Goal: Task Accomplishment & Management: Complete application form

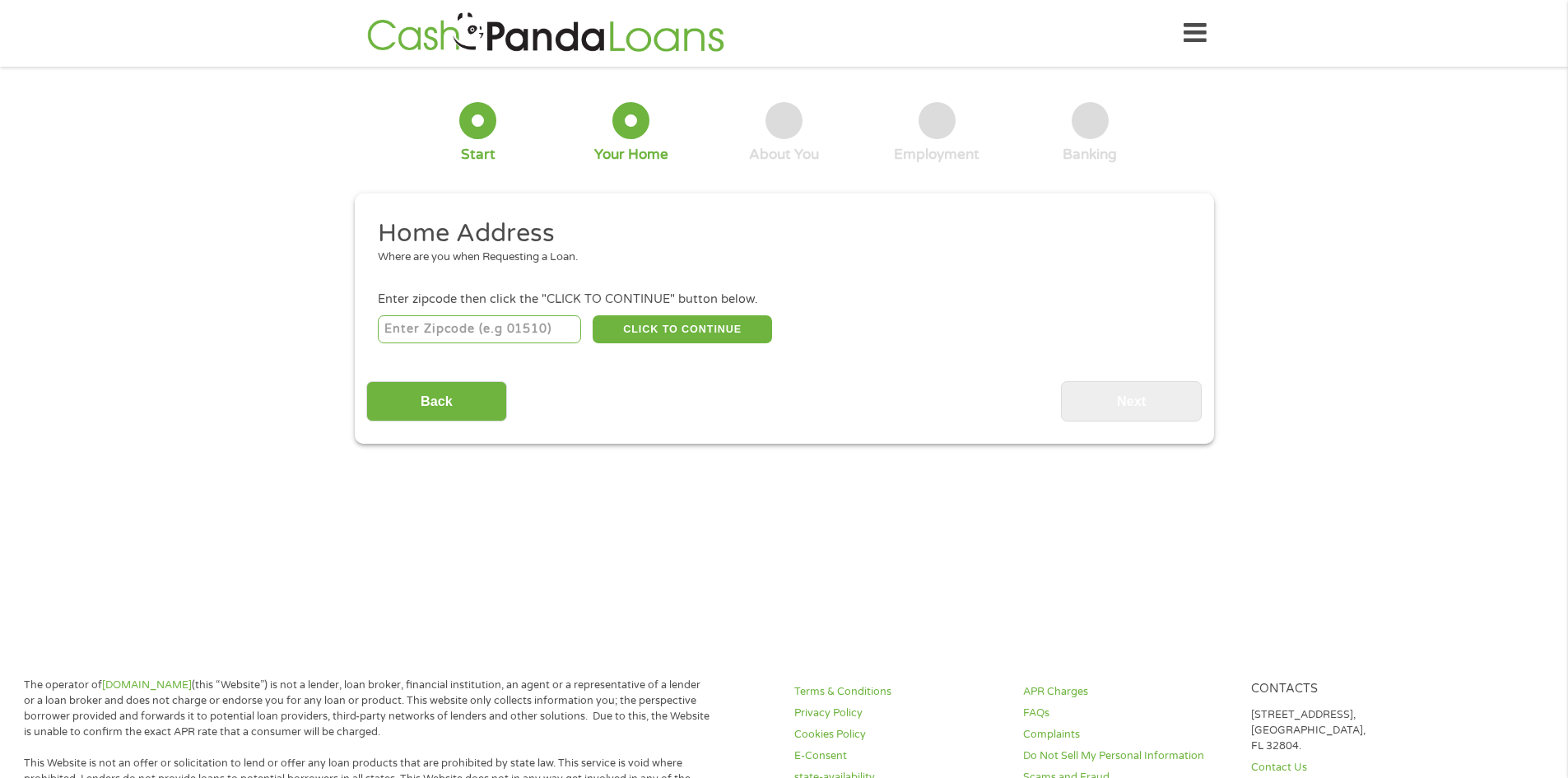
click at [507, 337] on input "number" at bounding box center [479, 329] width 204 height 28
type input "32216"
click at [671, 335] on button "CLICK TO CONTINUE" at bounding box center [682, 329] width 180 height 28
type input "32216"
type input "[GEOGRAPHIC_DATA]"
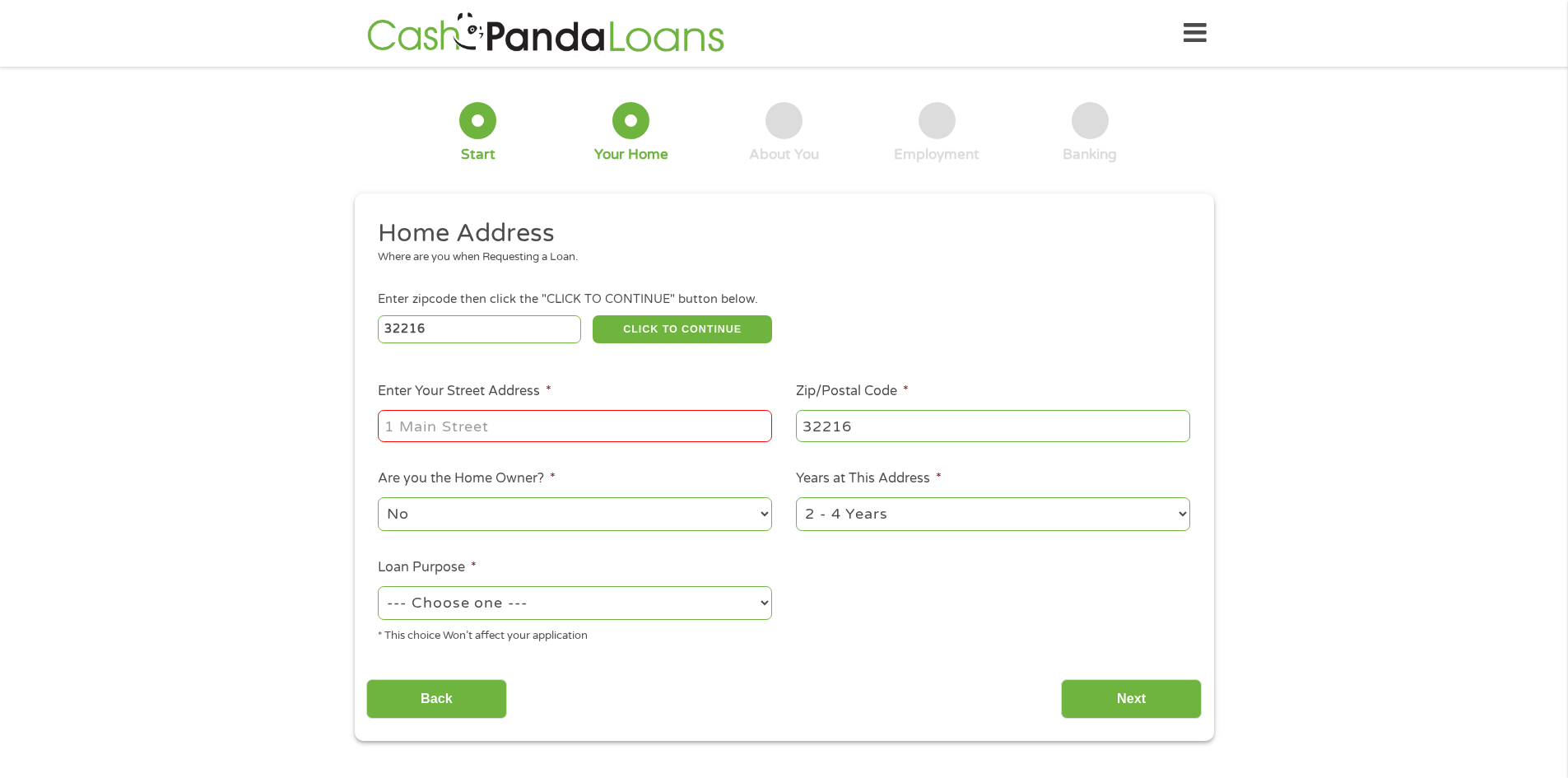
click at [530, 427] on input "Enter Your Street Address *" at bounding box center [575, 426] width 394 height 31
type input "[STREET_ADDRESS]"
click at [469, 521] on select "No Yes" at bounding box center [575, 514] width 394 height 34
click at [378, 498] on select "No Yes" at bounding box center [575, 514] width 394 height 34
click at [436, 609] on select "--- Choose one --- Pay Bills Debt Consolidation Home Improvement Major Purchase…" at bounding box center [575, 603] width 394 height 34
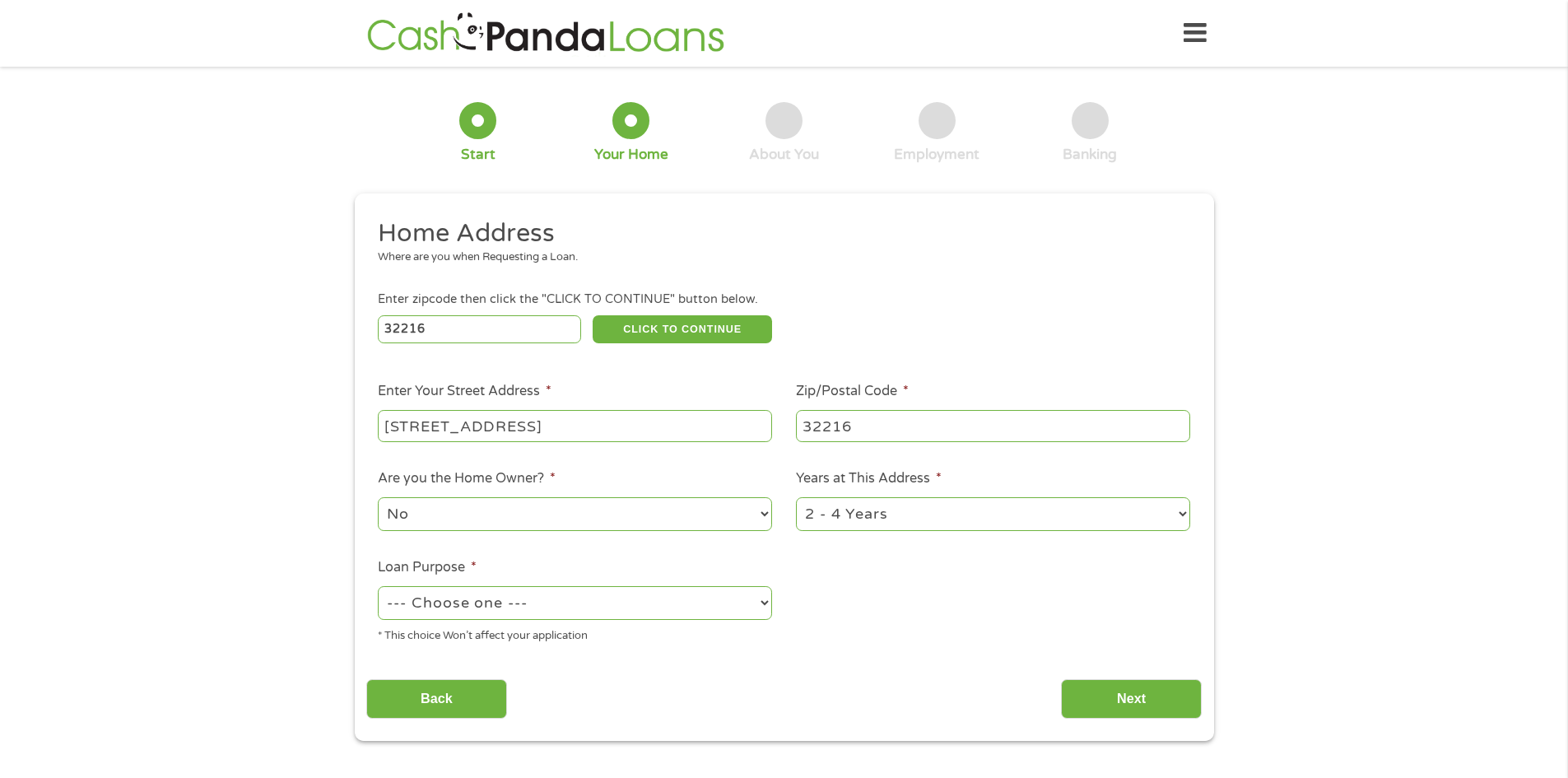
select select "paybills"
click at [378, 586] on select "--- Choose one --- Pay Bills Debt Consolidation Home Improvement Major Purchase…" at bounding box center [575, 603] width 394 height 34
click at [1108, 695] on input "Next" at bounding box center [1130, 700] width 141 height 41
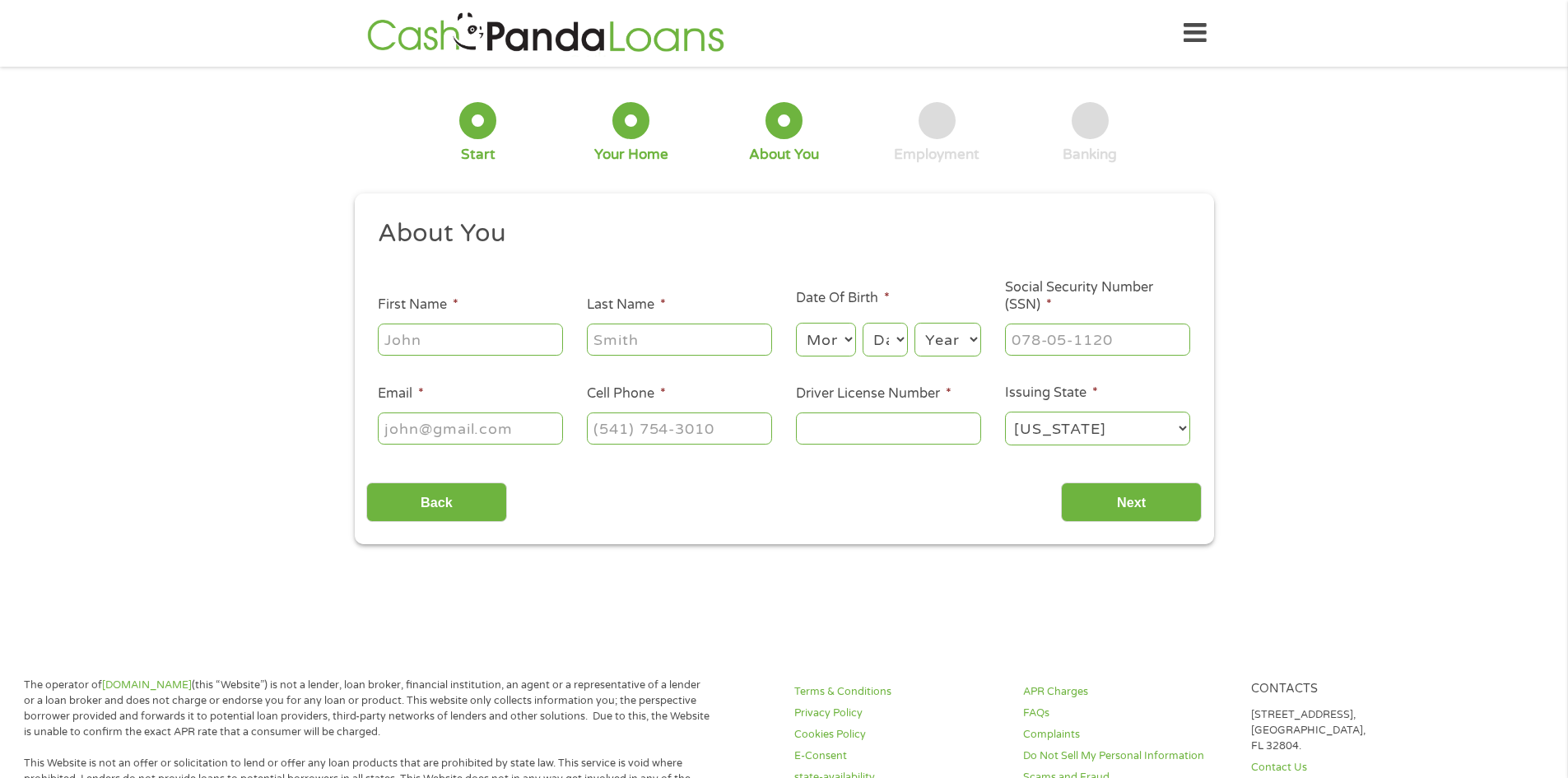
click at [466, 344] on input "First Name *" at bounding box center [470, 339] width 185 height 31
type input "[PERSON_NAME]"
type input "[PHONE_NUMBER]"
click at [836, 351] on select "Month 1 2 3 4 5 6 7 8 9 10 11 12" at bounding box center [825, 339] width 60 height 34
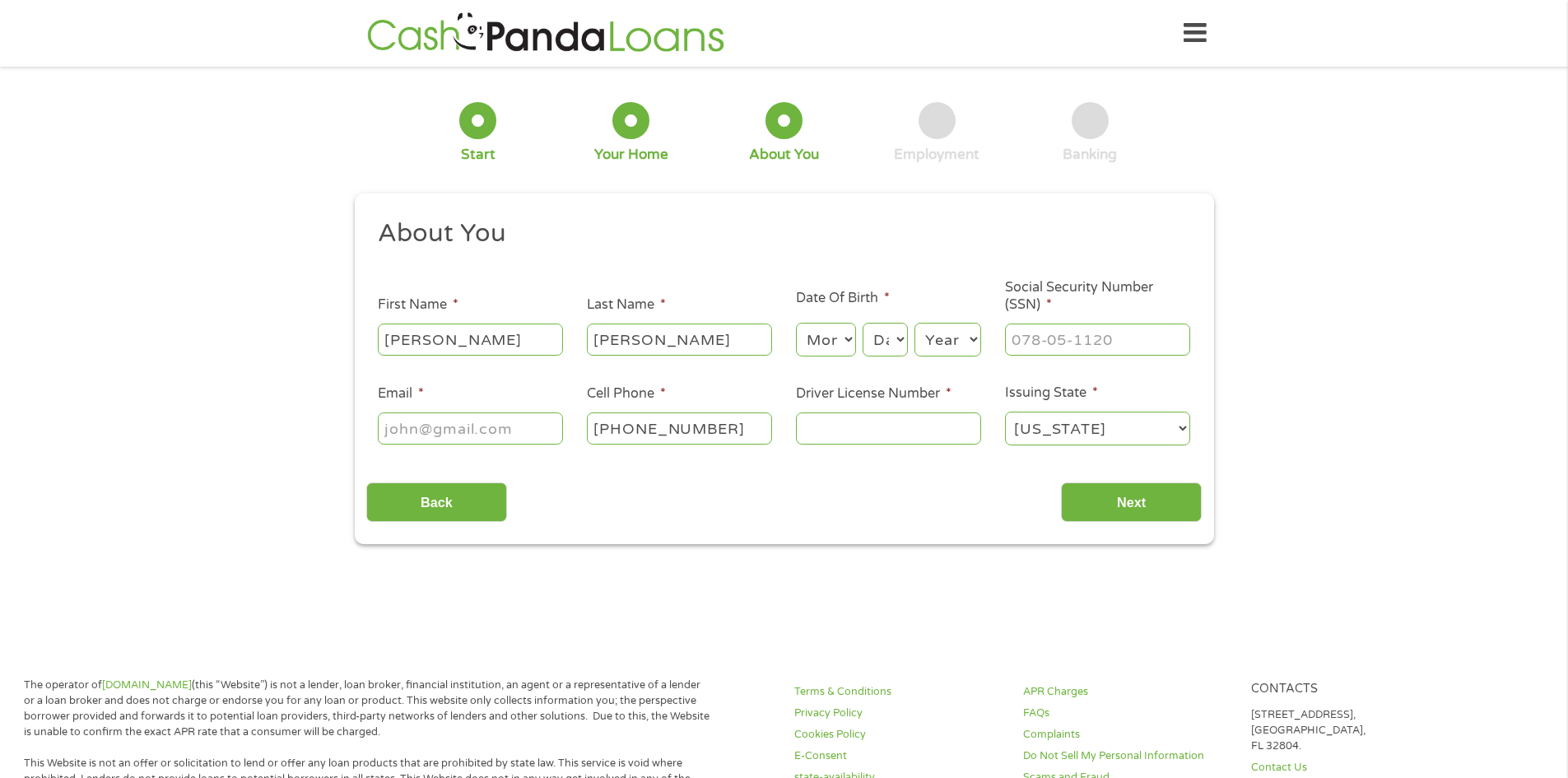
select select "3"
click at [796, 323] on select "Month 1 2 3 4 5 6 7 8 9 10 11 12" at bounding box center [825, 339] width 60 height 34
click at [875, 343] on select "Day 1 2 3 4 5 6 7 8 9 10 11 12 13 14 15 16 17 18 19 20 21 22 23 24 25 26 27 28 …" at bounding box center [884, 339] width 44 height 34
select select "10"
click at [862, 323] on select "Day 1 2 3 4 5 6 7 8 9 10 11 12 13 14 15 16 17 18 19 20 21 22 23 24 25 26 27 28 …" at bounding box center [884, 339] width 44 height 34
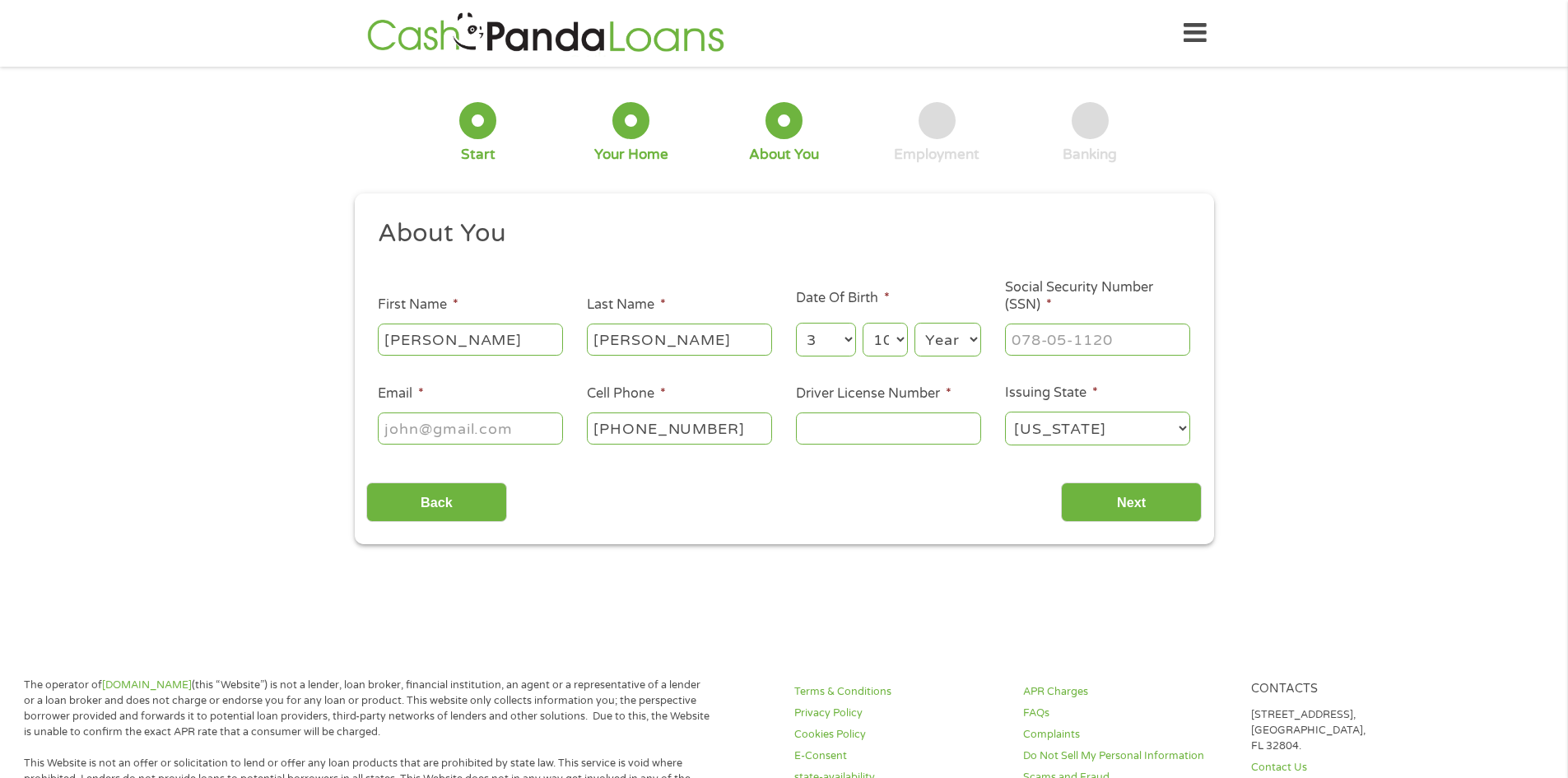
click at [947, 346] on select "Year [DATE] 2006 2005 2004 2003 2002 2001 2000 1999 1998 1997 1996 1995 1994 19…" at bounding box center [947, 339] width 66 height 34
select select "1988"
click at [914, 323] on select "Year [DATE] 2006 2005 2004 2003 2002 2001 2000 1999 1998 1997 1996 1995 1994 19…" at bounding box center [947, 339] width 66 height 34
click at [1022, 346] on input "___-__-____" at bounding box center [1097, 339] width 185 height 31
type input "_25-36-7028"
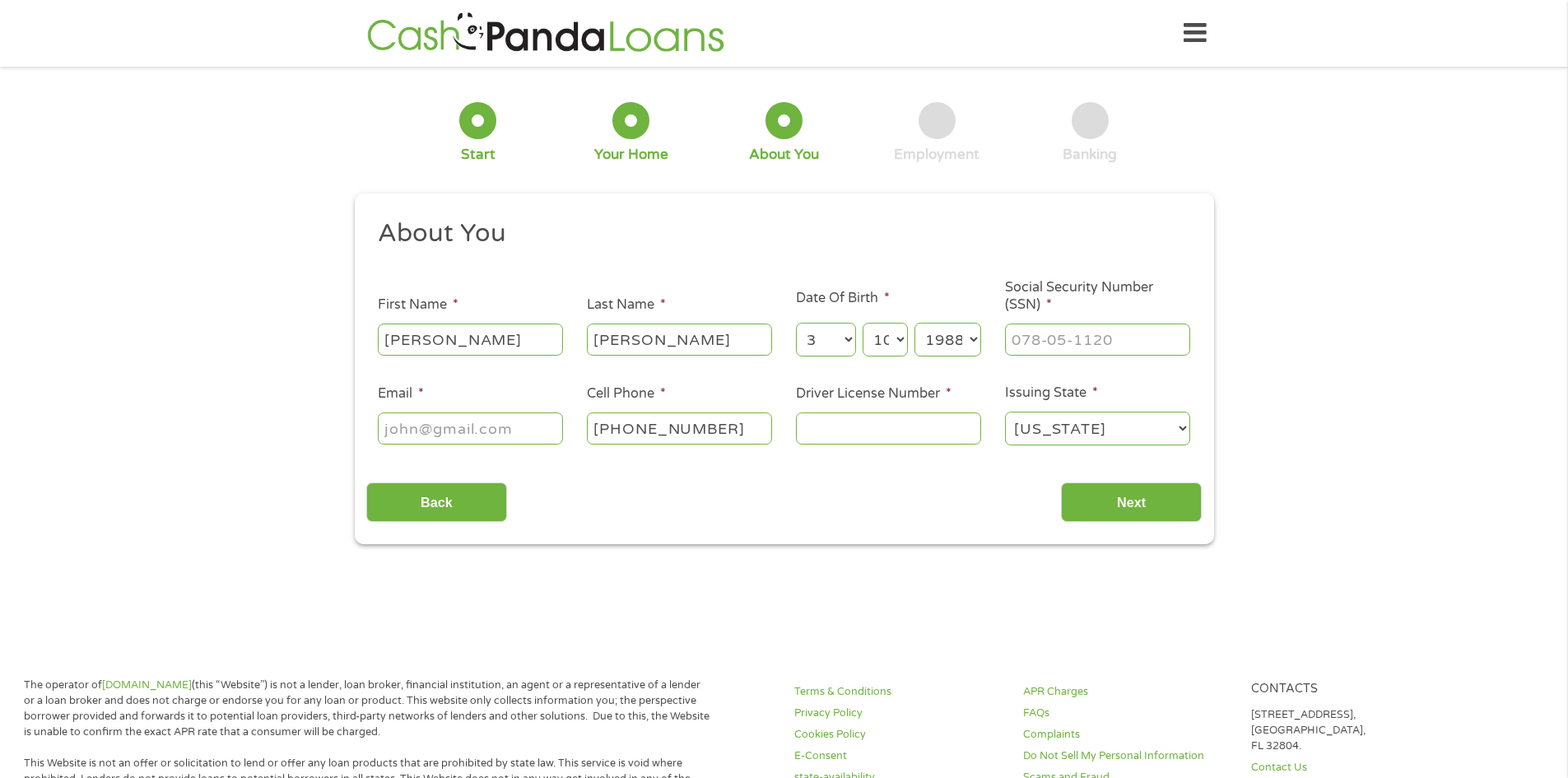
click at [545, 426] on input "Email *" at bounding box center [470, 429] width 185 height 31
type input "[EMAIL_ADDRESS][DOMAIN_NAME]"
click at [882, 437] on input "Driver License Number *" at bounding box center [888, 429] width 185 height 31
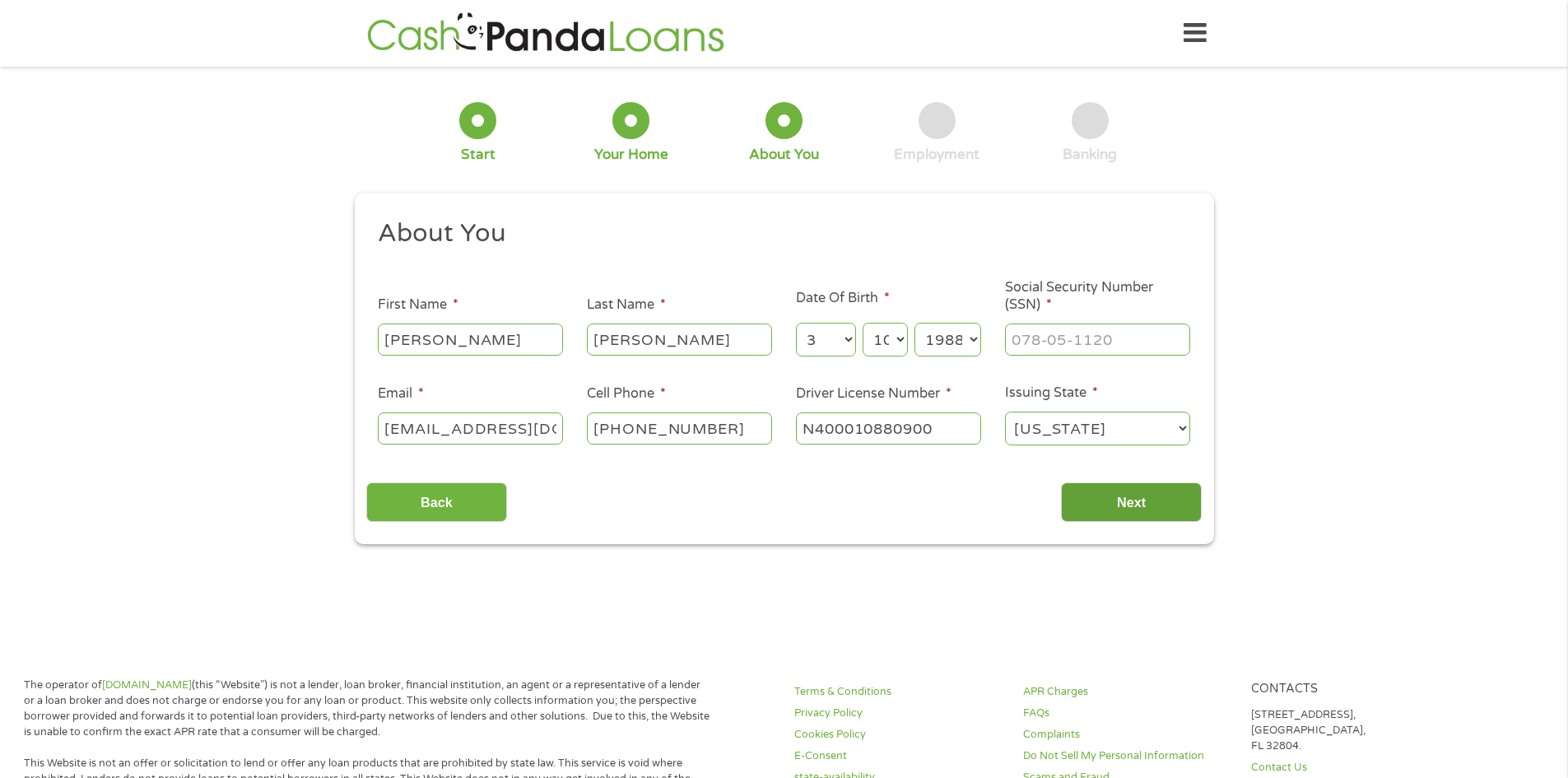
type input "N400010880900"
click at [1161, 500] on input "Next" at bounding box center [1130, 502] width 141 height 41
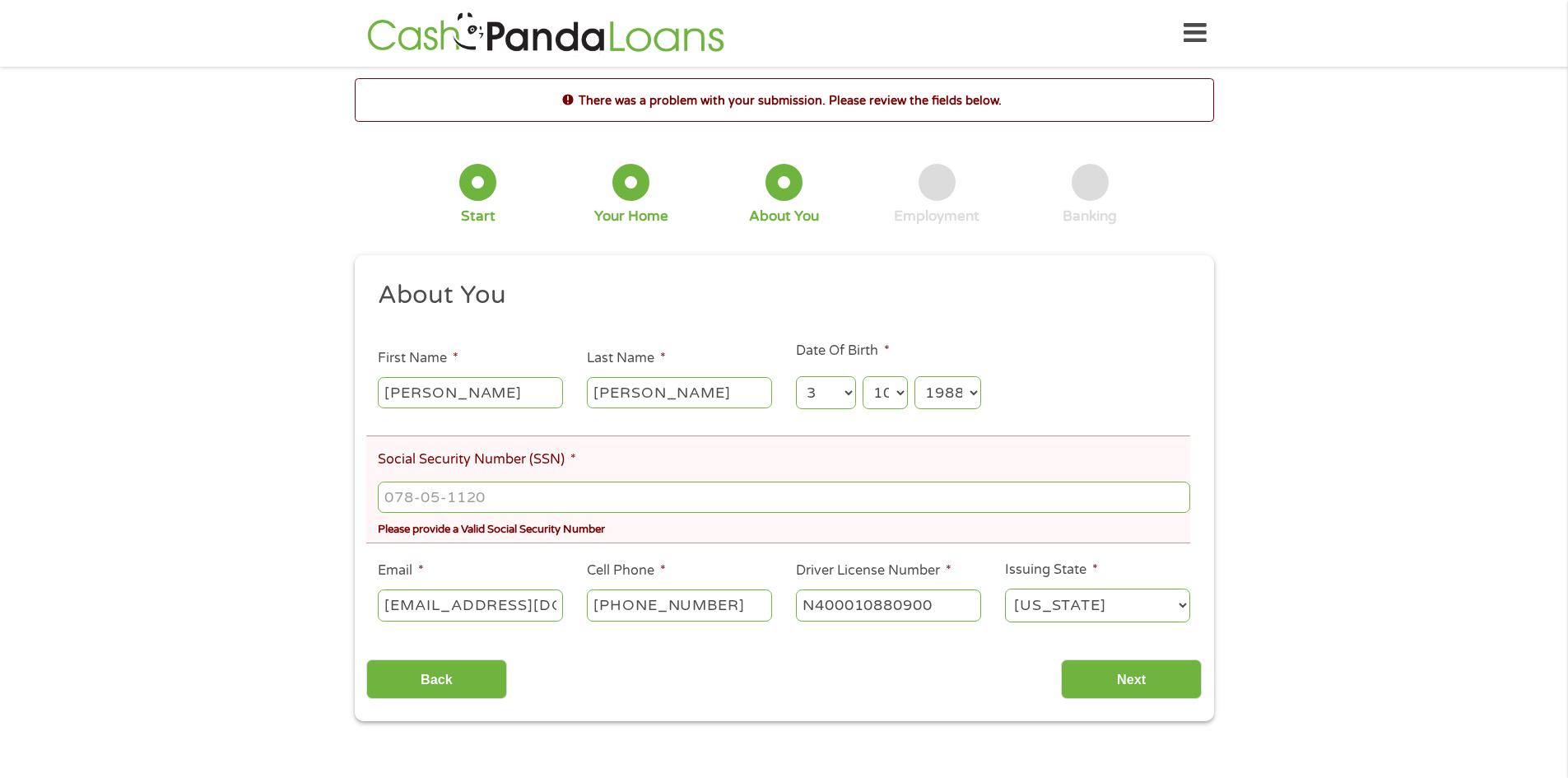
scroll to position [6, 6]
click at [451, 495] on input "___-__-____" at bounding box center [783, 498] width 812 height 31
type input "253-67-0281"
click at [483, 555] on ul "About You This field is hidden when viewing the form Title * --- Choose one ---…" at bounding box center [784, 458] width 836 height 359
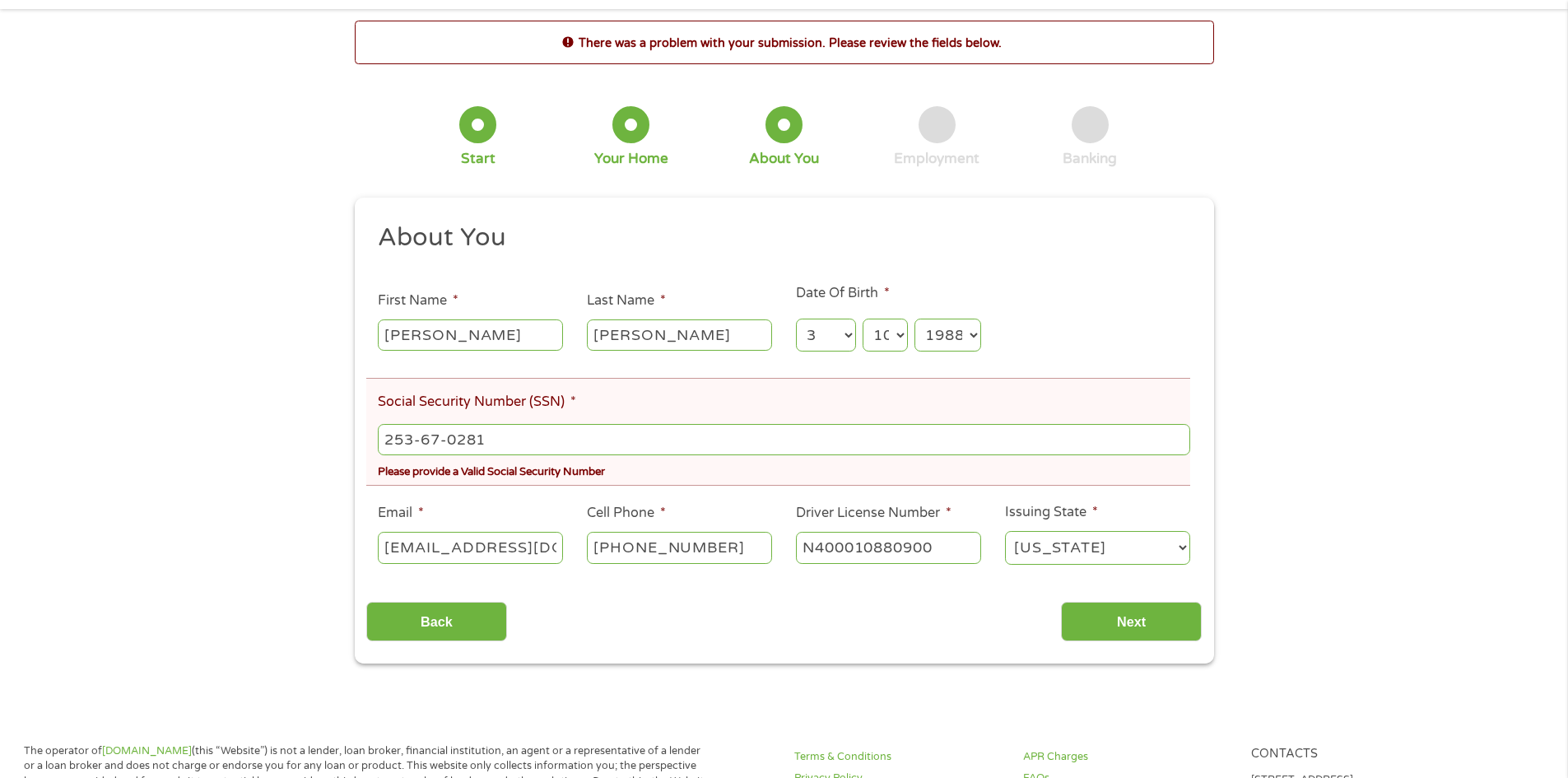
scroll to position [82, 0]
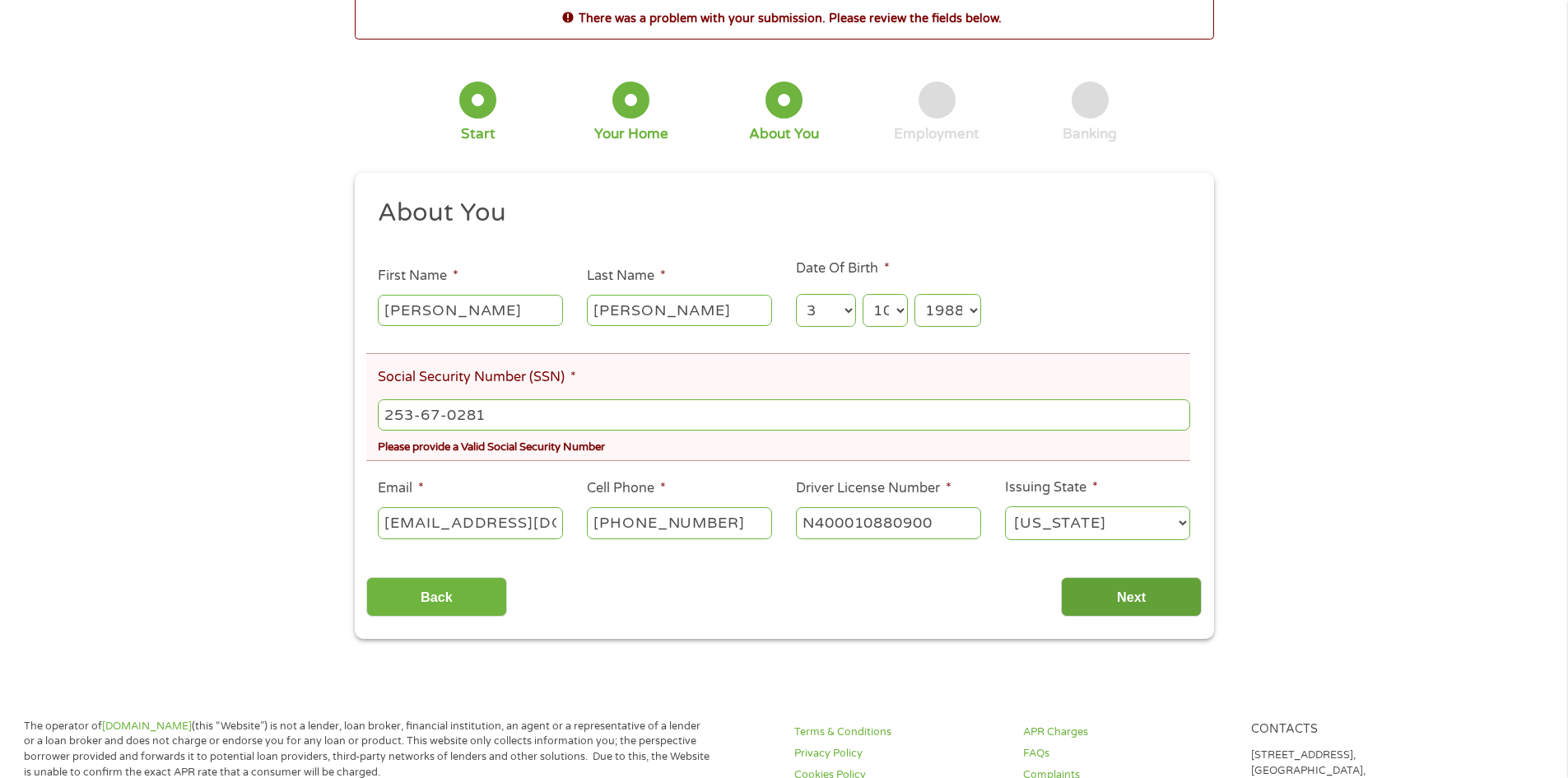
click at [1138, 598] on input "Next" at bounding box center [1130, 597] width 141 height 41
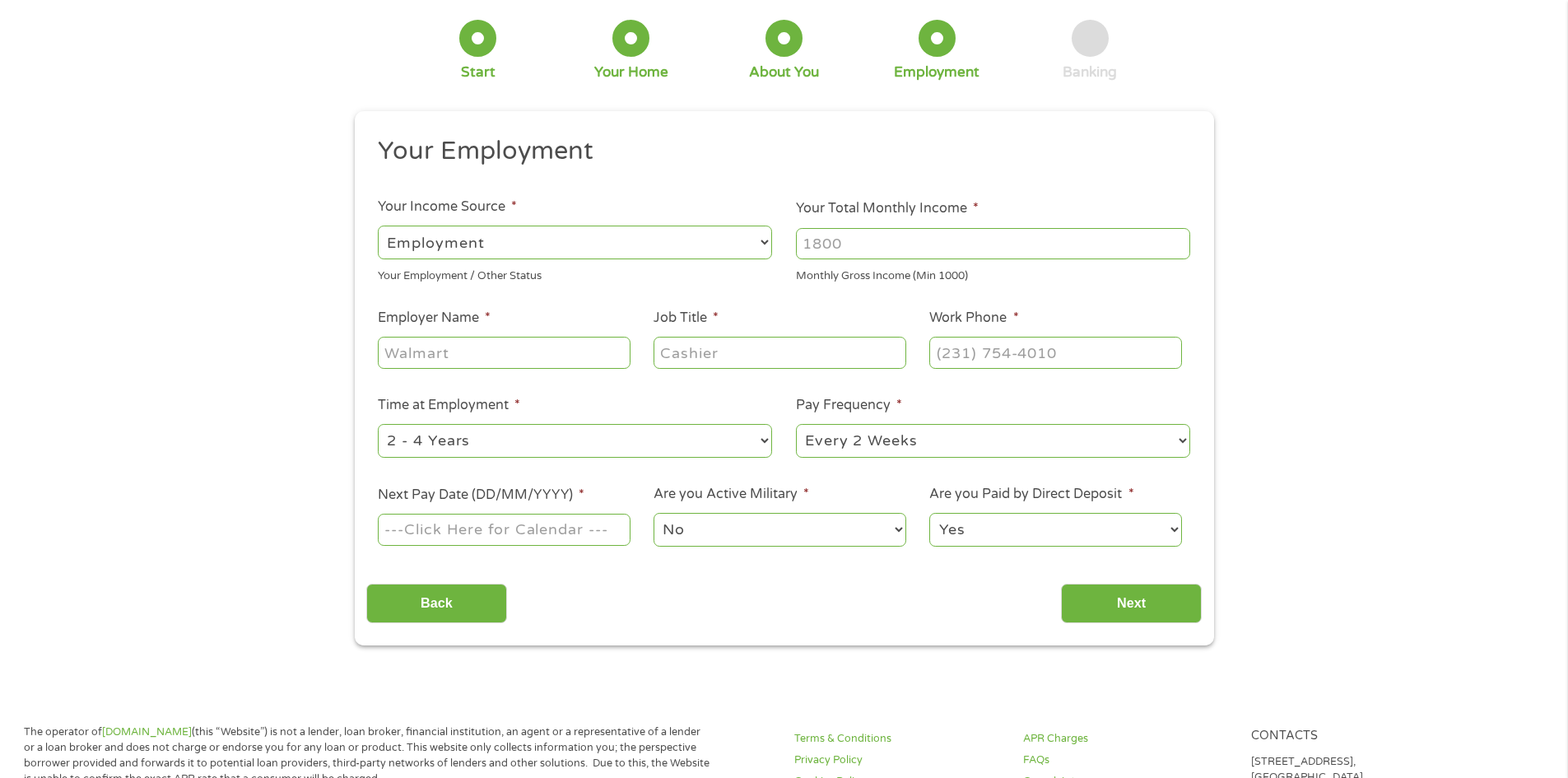
scroll to position [0, 0]
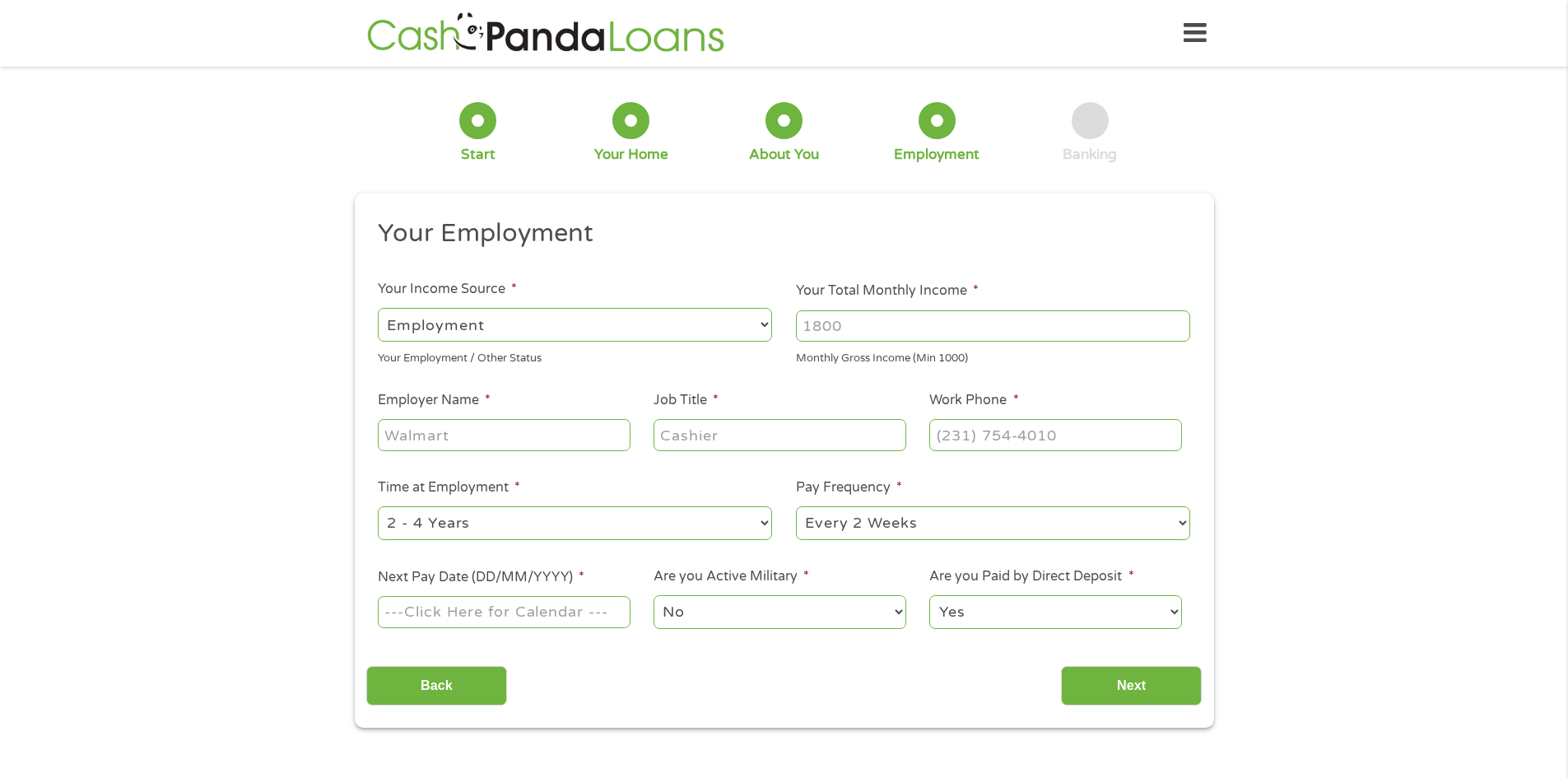
click at [744, 434] on input "Job Title *" at bounding box center [778, 435] width 252 height 31
click at [479, 430] on input "Employer Name *" at bounding box center [503, 435] width 252 height 31
type input "b"
type input "[PERSON_NAME] Equipment Company"
click at [800, 439] on input "Job Title *" at bounding box center [778, 435] width 252 height 31
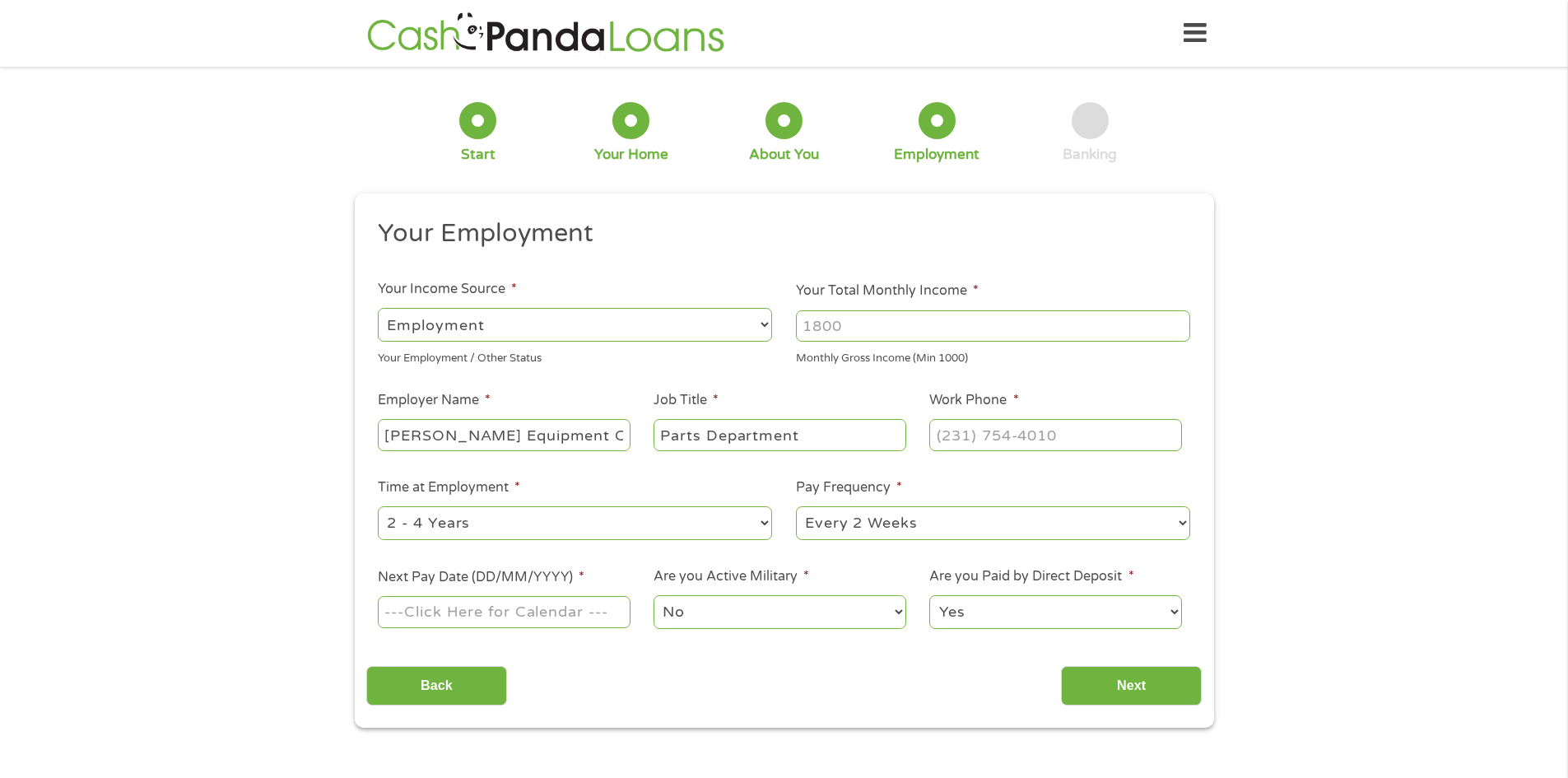
type input "Parts Department"
click at [977, 430] on input "(___) ___-____" at bounding box center [1055, 435] width 252 height 31
type input "[PHONE_NUMBER]"
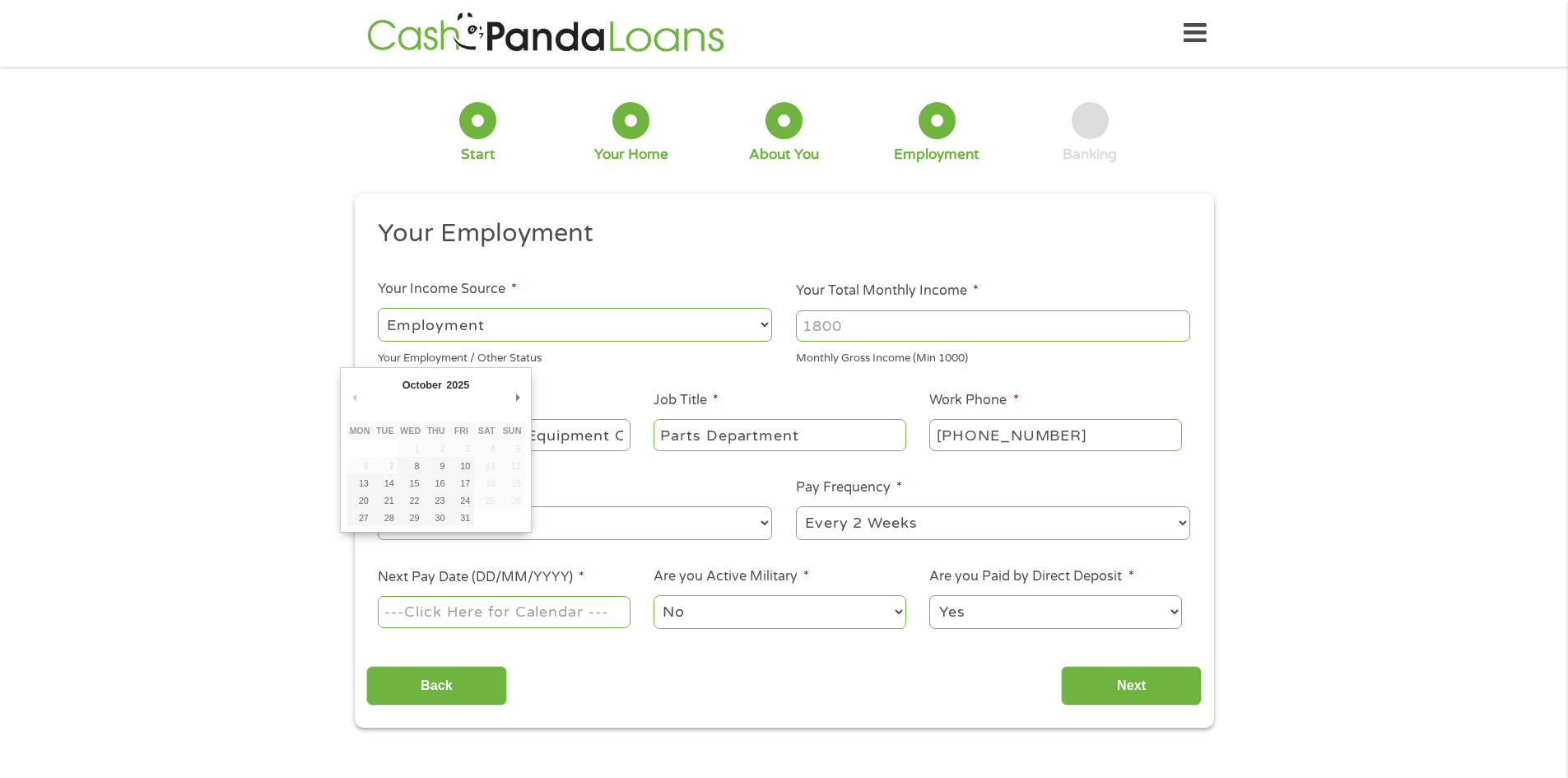
click at [543, 619] on input "Next Pay Date (DD/MM/YYYY) *" at bounding box center [503, 612] width 252 height 31
click at [1180, 523] on select "--- Choose one --- Every 2 Weeks Every Week Monthly Semi-Monthly" at bounding box center [993, 523] width 394 height 34
click at [796, 506] on select "--- Choose one --- Every 2 Weeks Every Week Monthly Semi-Monthly" at bounding box center [993, 523] width 394 height 34
click at [416, 607] on input "Next Pay Date (DD/MM/YYYY) *" at bounding box center [503, 612] width 252 height 31
type input "[DATE]"
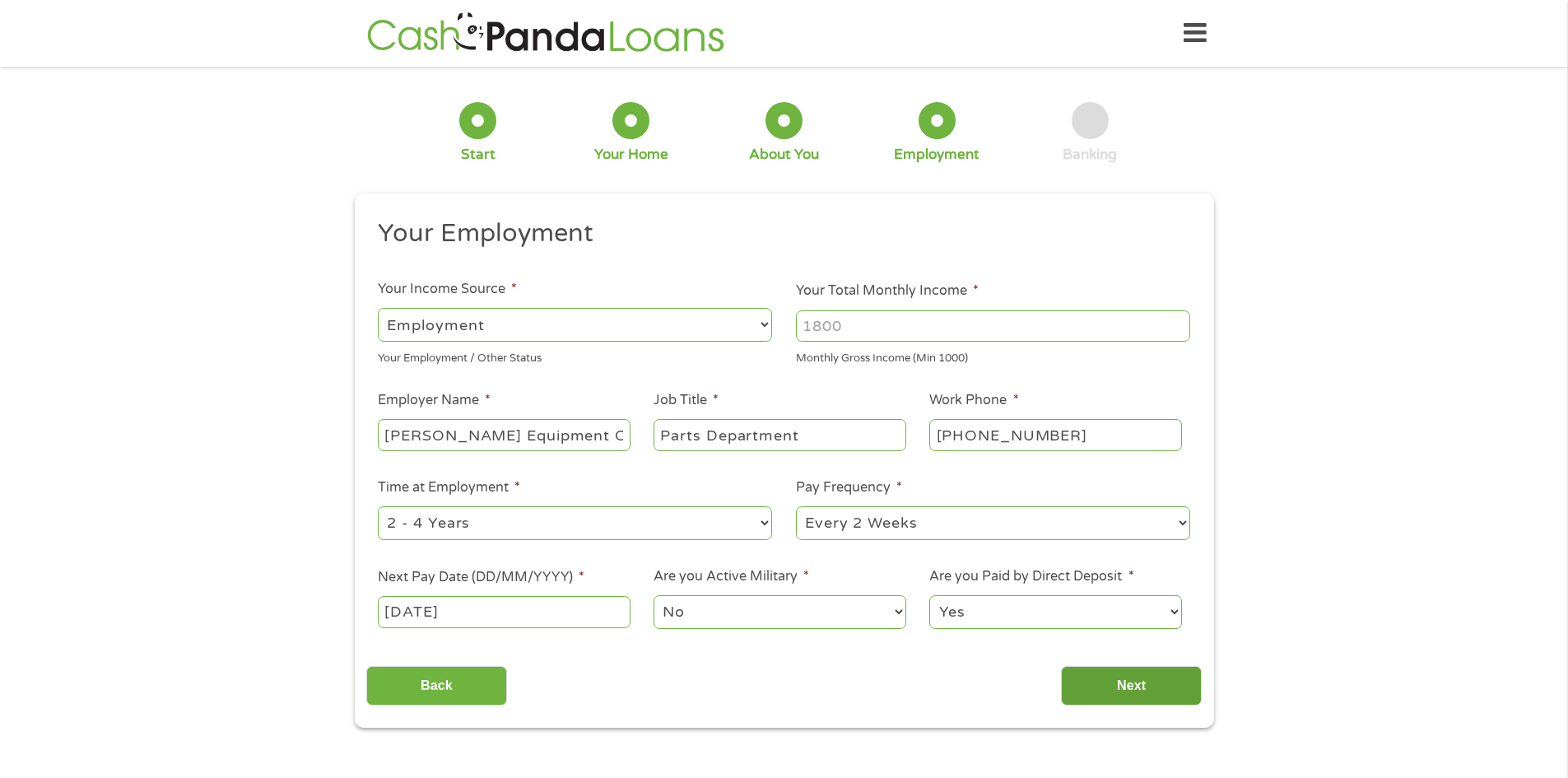
click at [1144, 678] on input "Next" at bounding box center [1130, 687] width 141 height 41
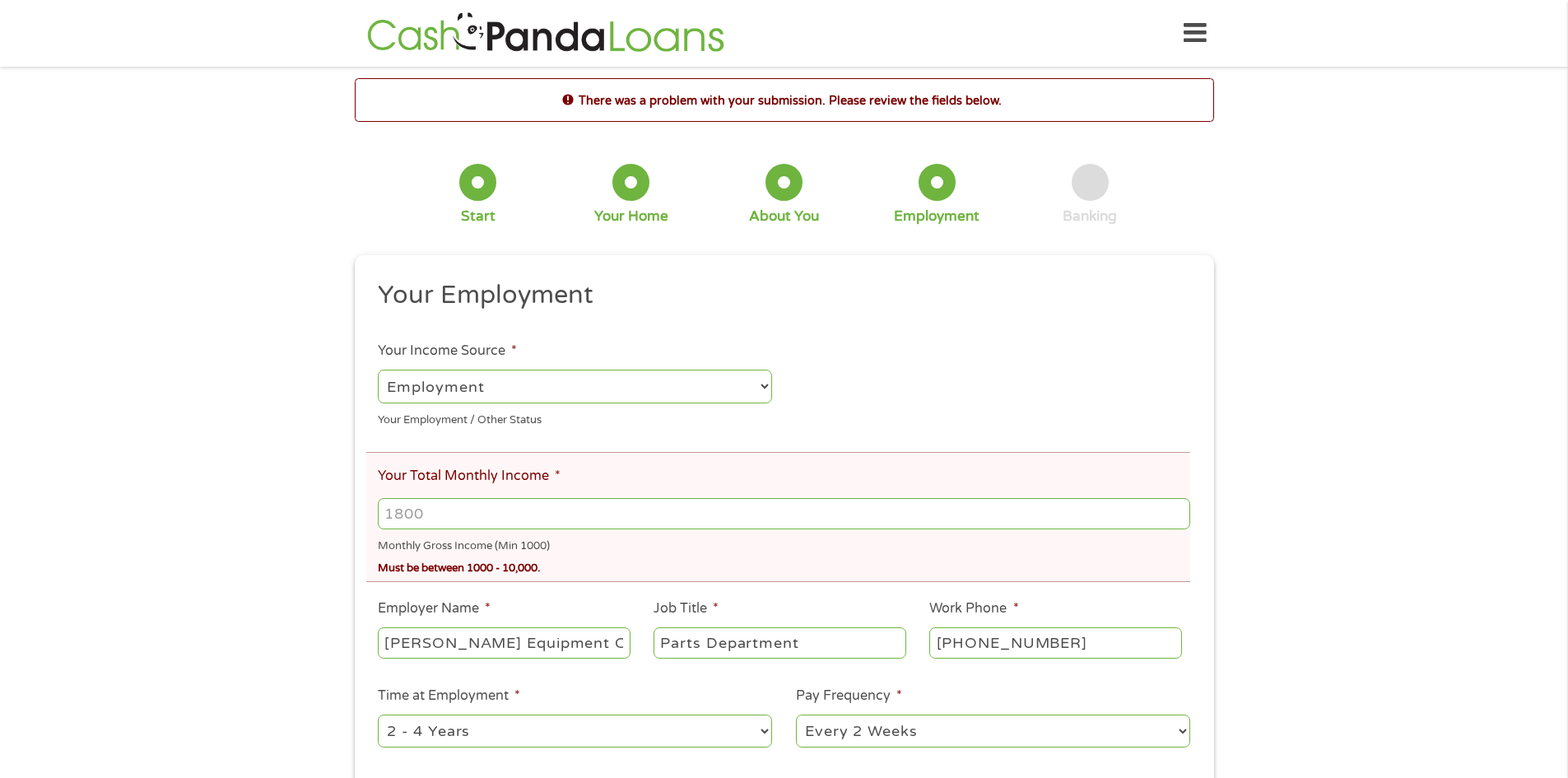
scroll to position [6, 6]
click at [425, 511] on input "Your Total Monthly Income *" at bounding box center [783, 513] width 812 height 31
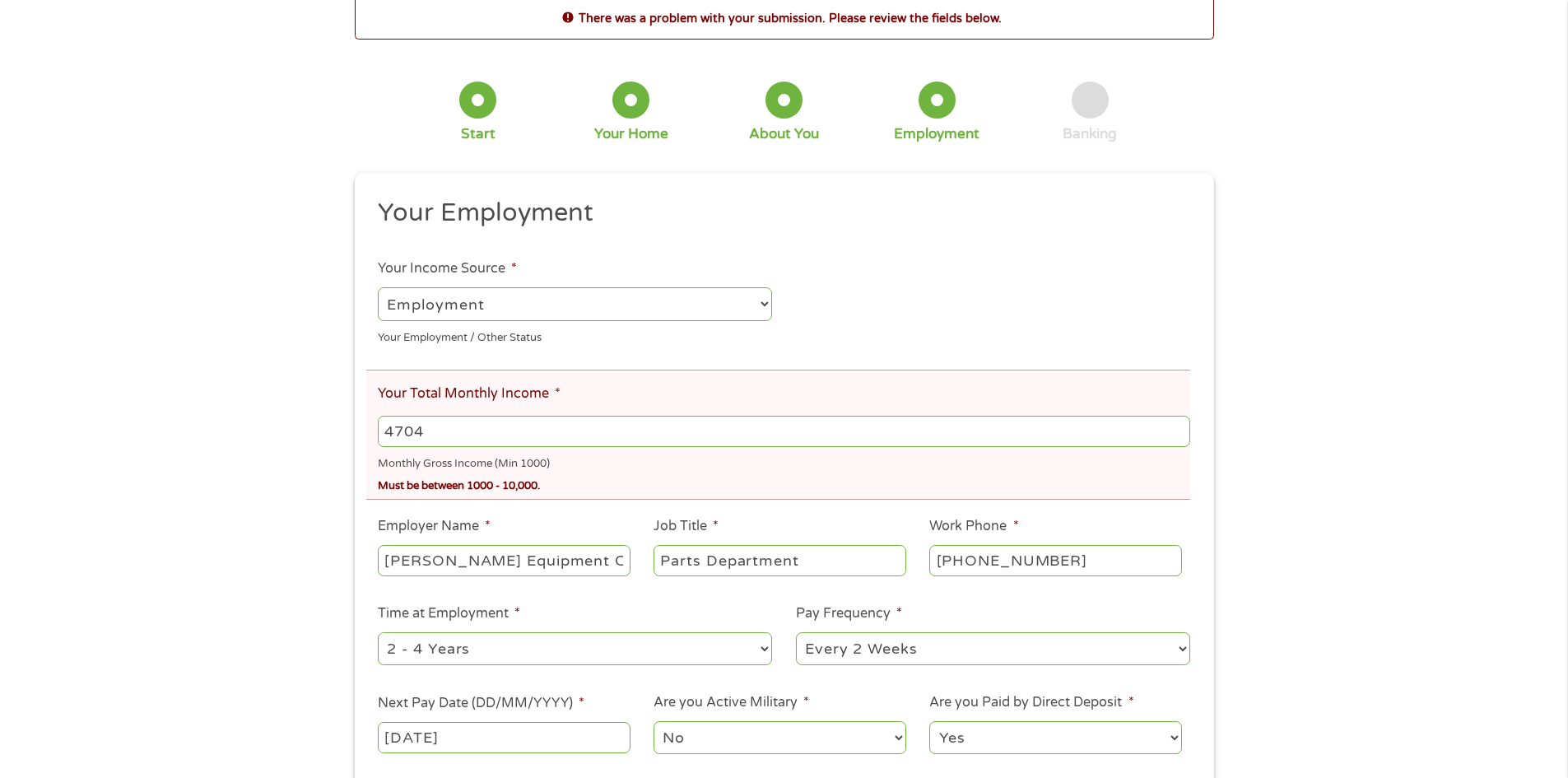
type input "4704"
click at [698, 485] on div "Must be between 1000 - 10,000." at bounding box center [783, 484] width 812 height 22
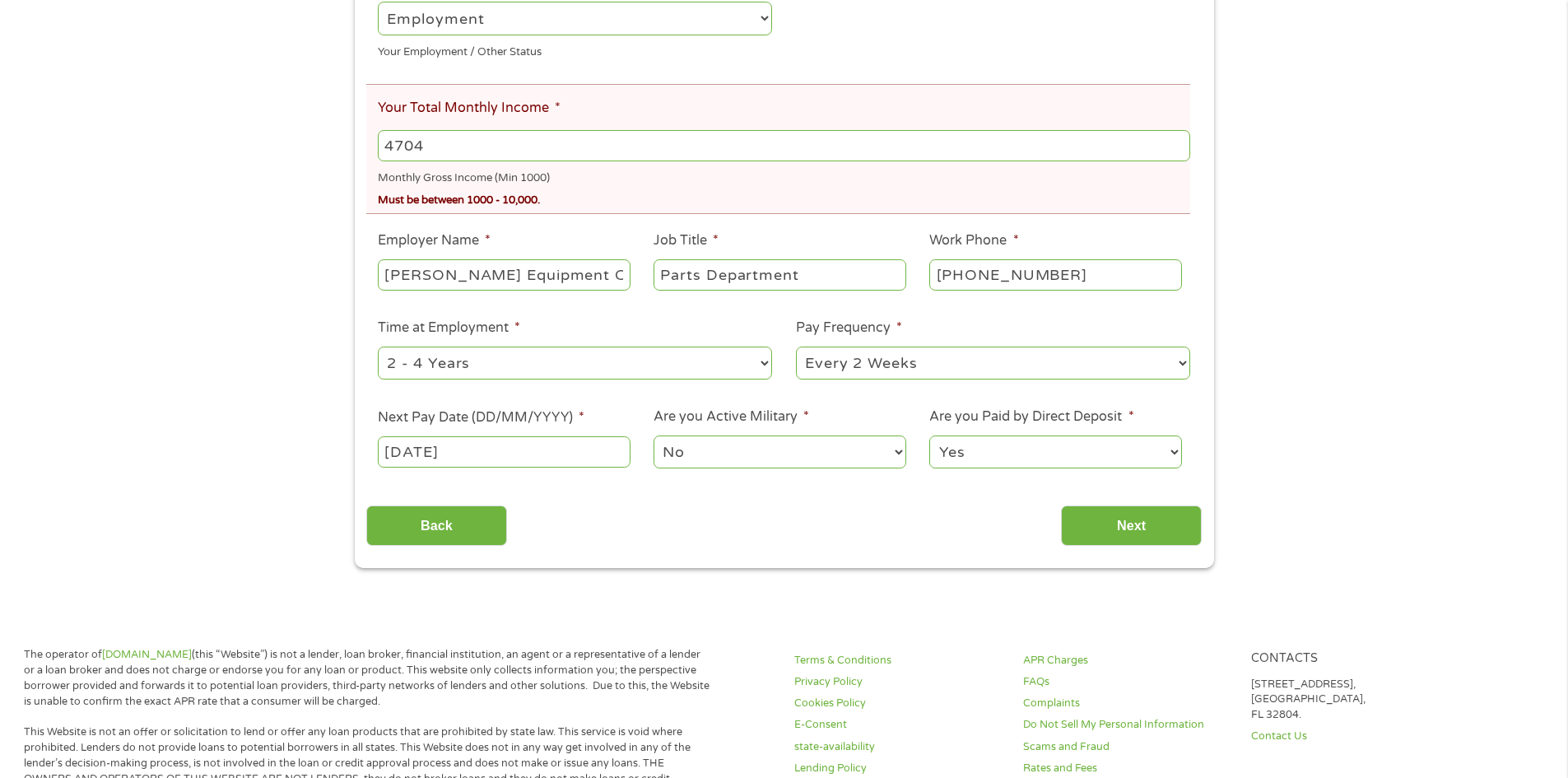
scroll to position [412, 0]
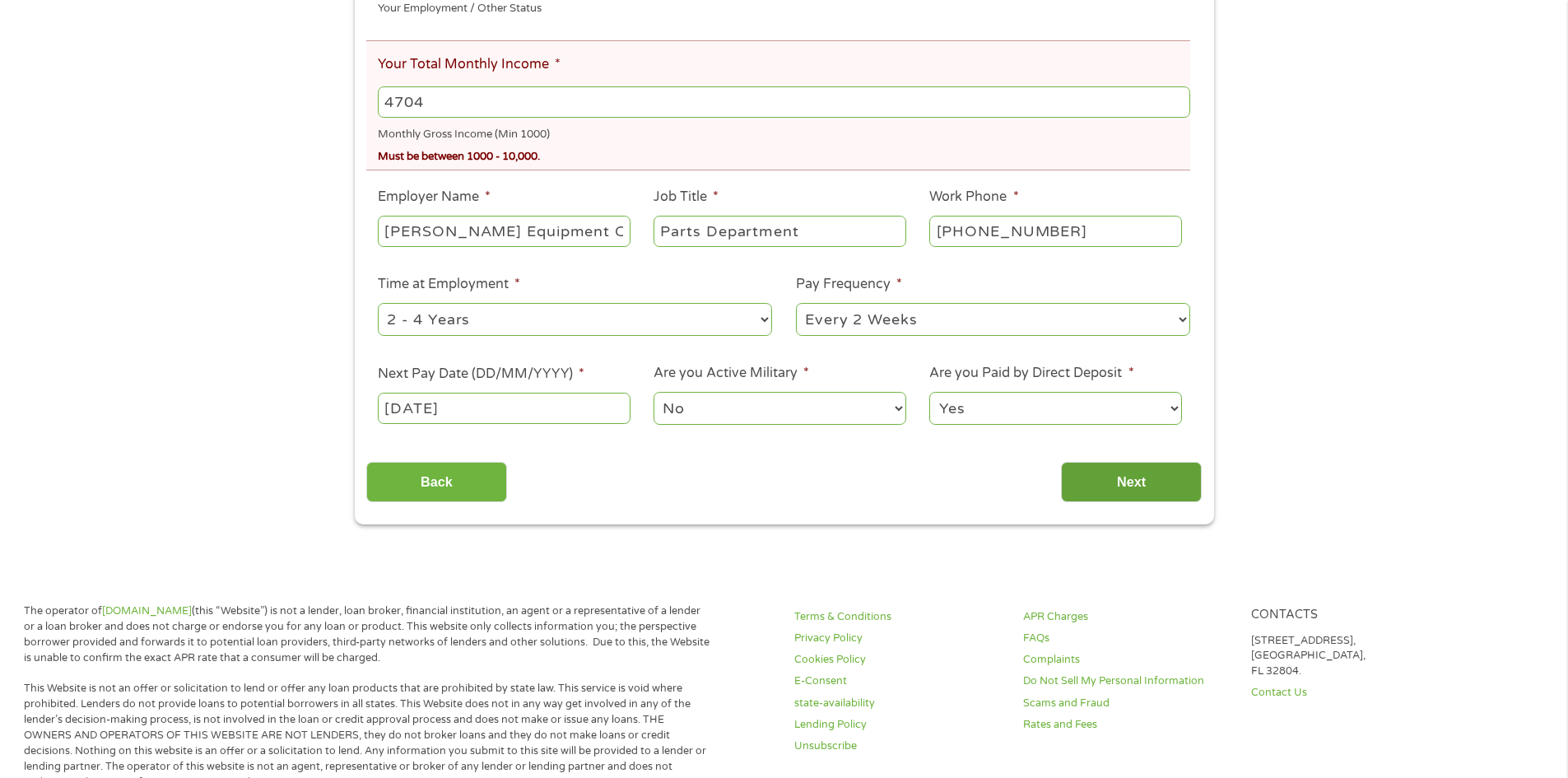
click at [1167, 488] on input "Next" at bounding box center [1130, 482] width 141 height 41
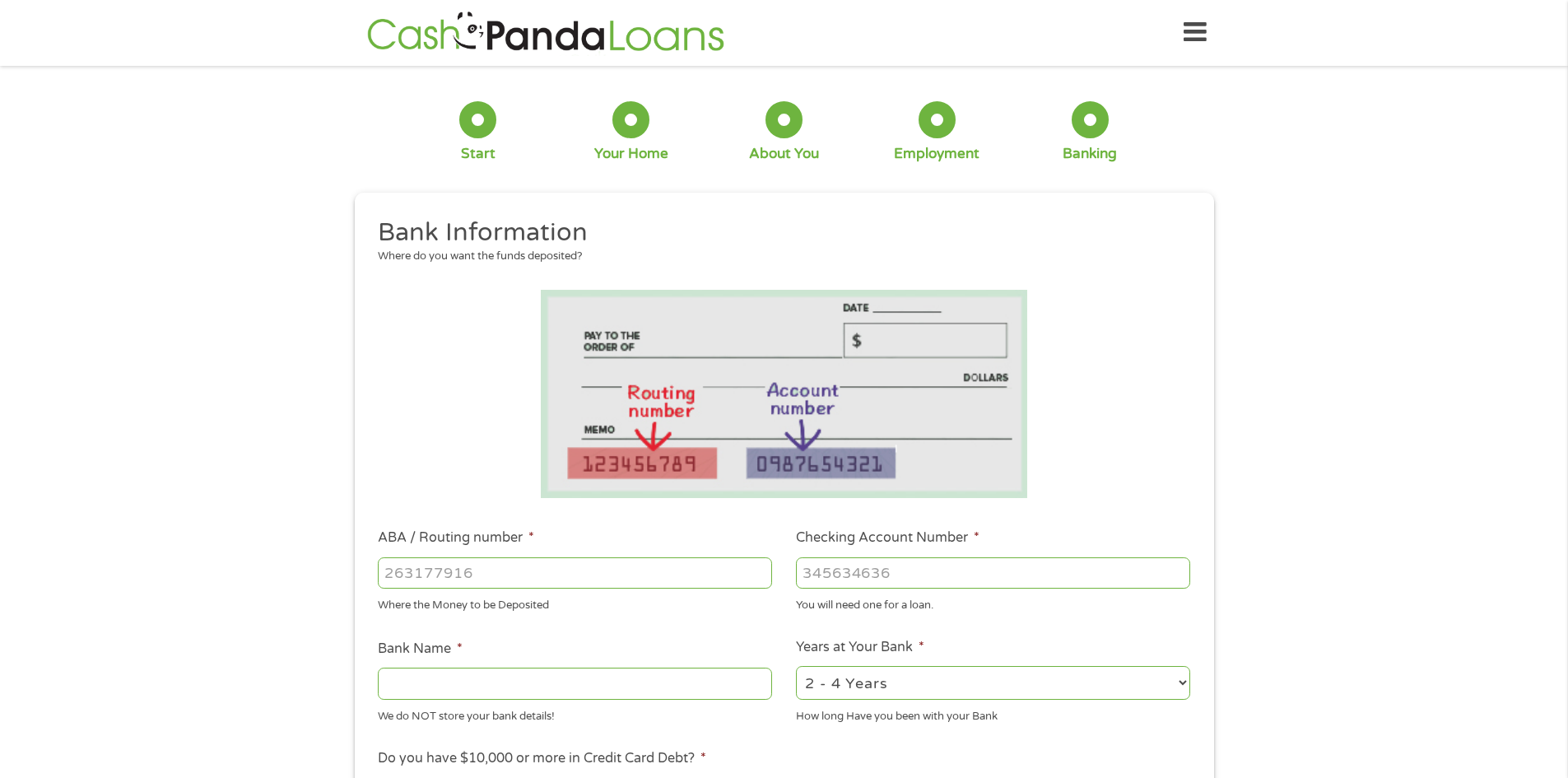
scroll to position [0, 0]
click at [502, 575] on input "ABA / Routing number *" at bounding box center [575, 574] width 394 height 31
click at [645, 578] on input "ABA / Routing number *" at bounding box center [575, 574] width 394 height 31
type input "063107513"
type input "[PERSON_NAME] FARGO BANK"
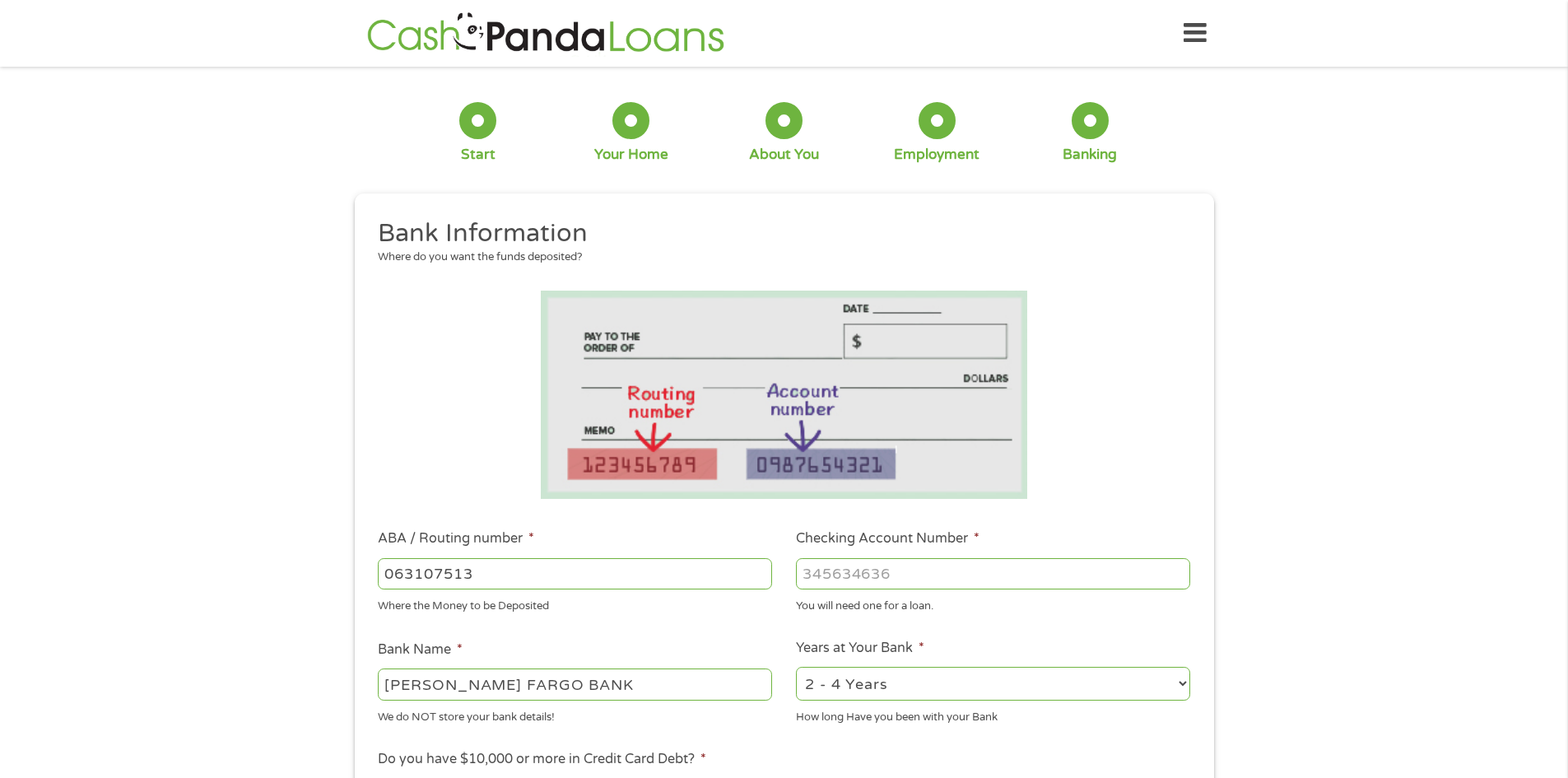
type input "063107513"
click at [1126, 583] on input "Checking Account Number *" at bounding box center [993, 574] width 394 height 31
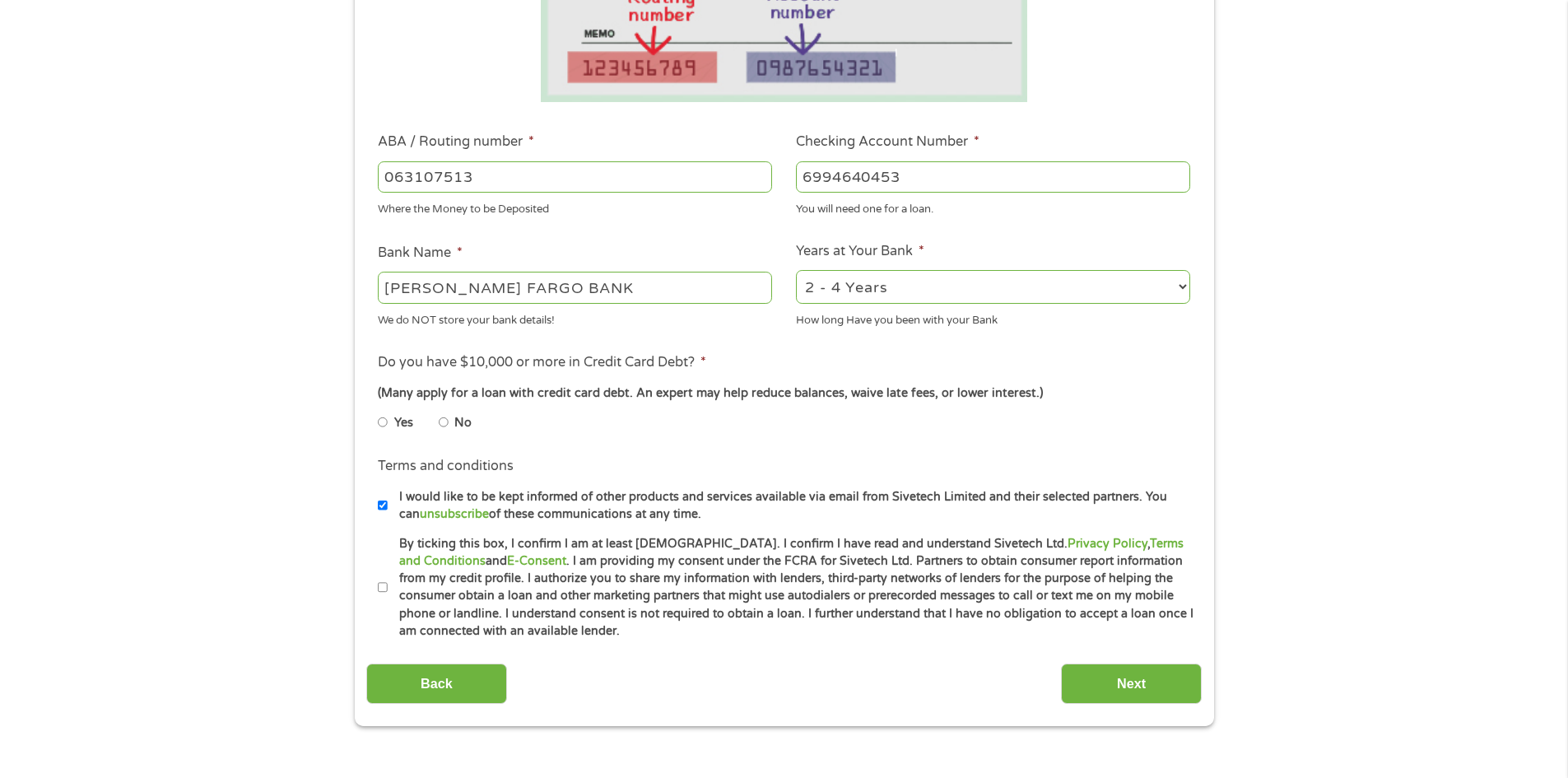
scroll to position [494, 0]
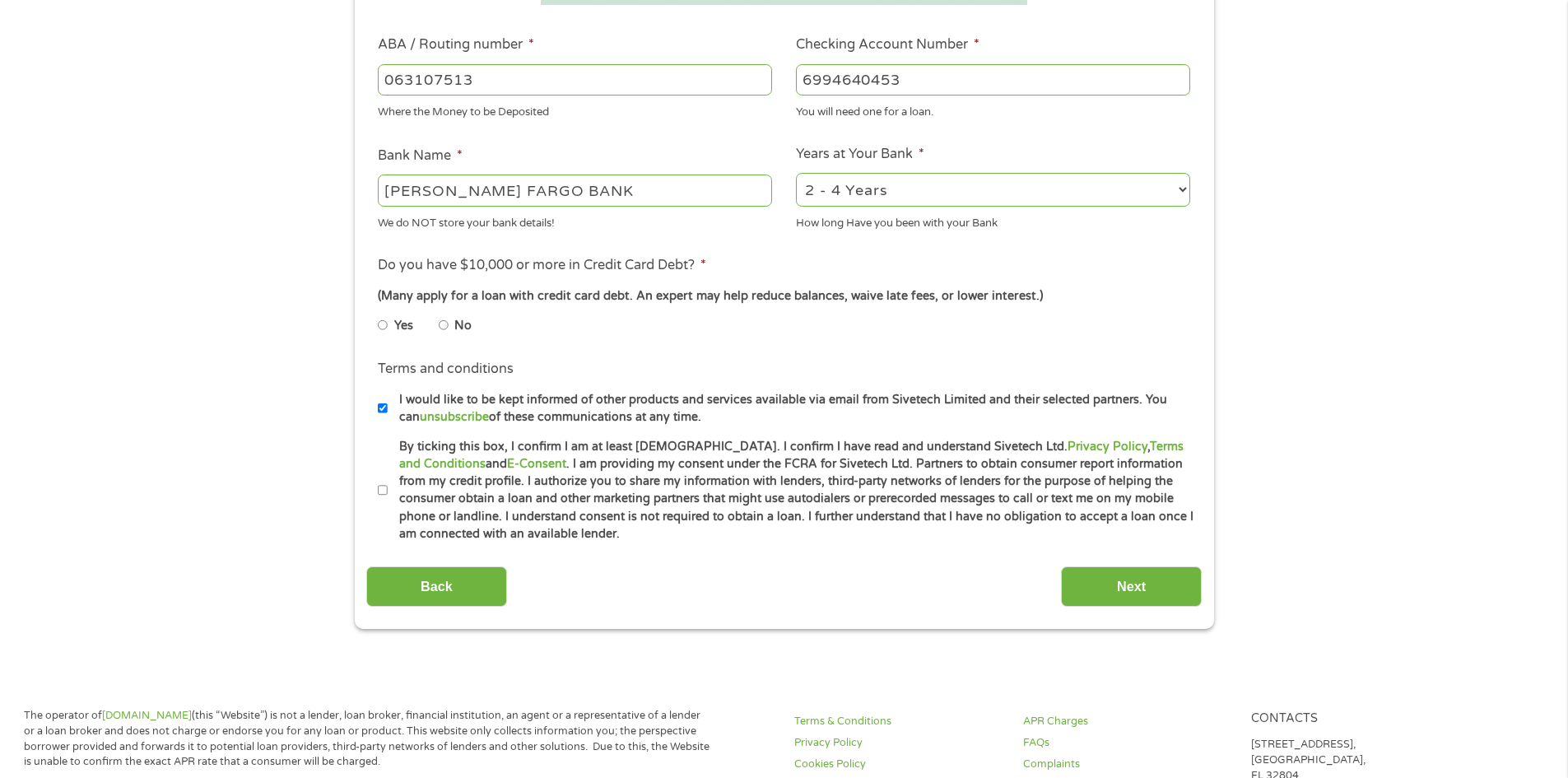
type input "6994640453"
click at [443, 326] on input "No" at bounding box center [443, 325] width 10 height 27
radio input "true"
click at [1115, 583] on input "Next" at bounding box center [1130, 587] width 141 height 41
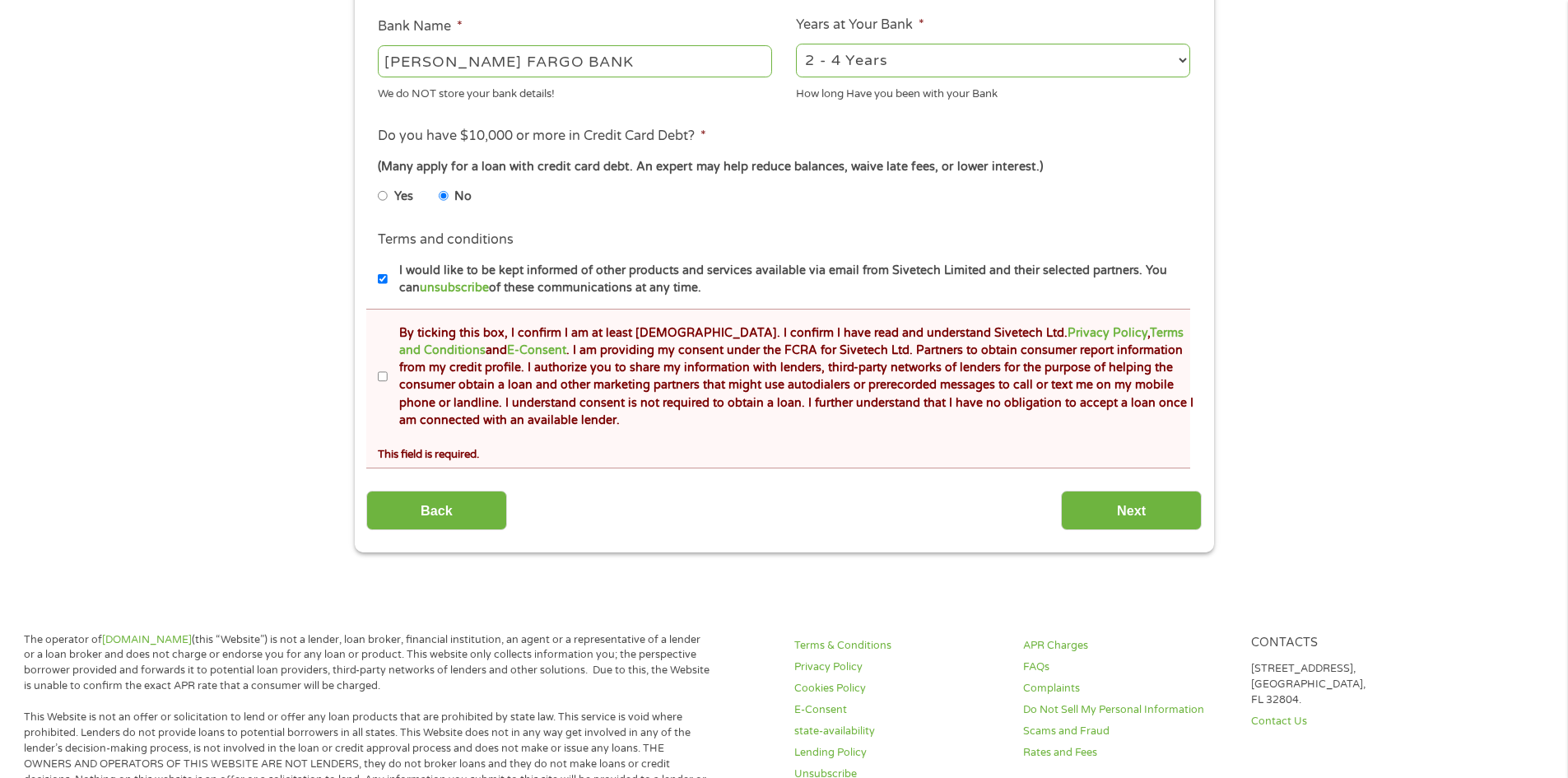
scroll to position [741, 0]
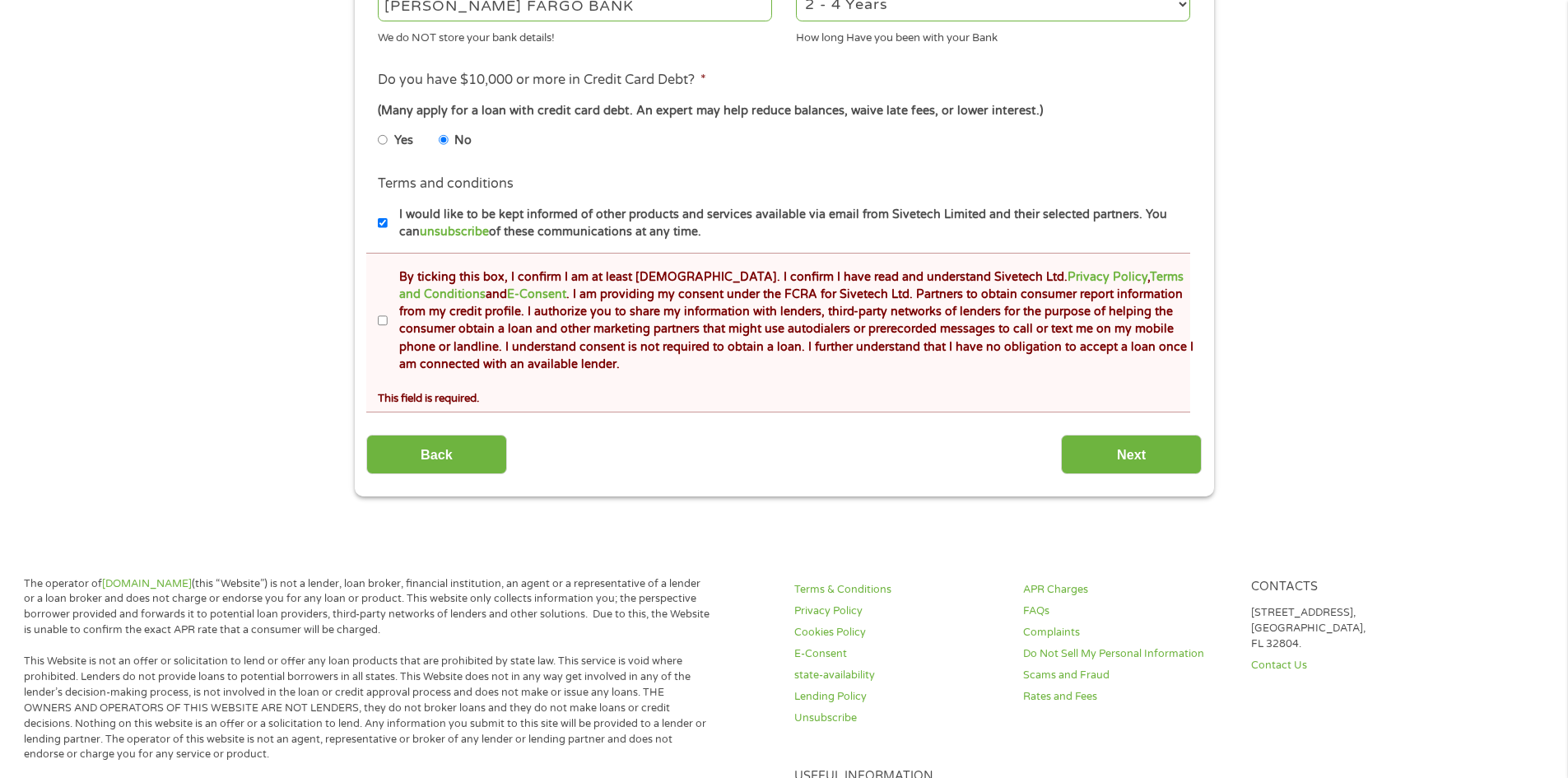
click at [381, 322] on input "By ticking this box, I confirm I am at least [DEMOGRAPHIC_DATA]. I confirm I ha…" at bounding box center [382, 321] width 10 height 27
checkbox input "true"
click at [1125, 444] on input "Next" at bounding box center [1130, 455] width 141 height 41
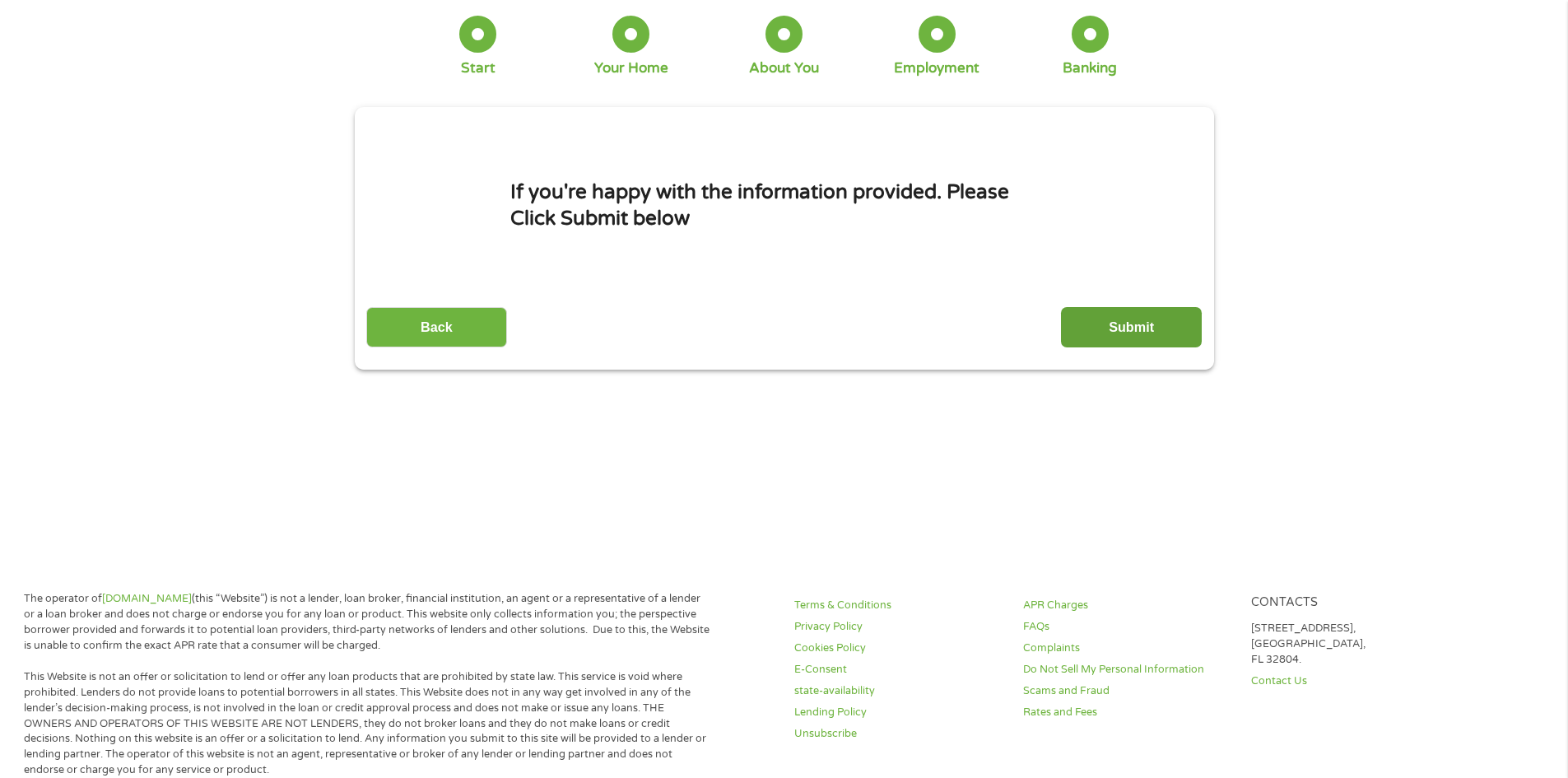
scroll to position [0, 0]
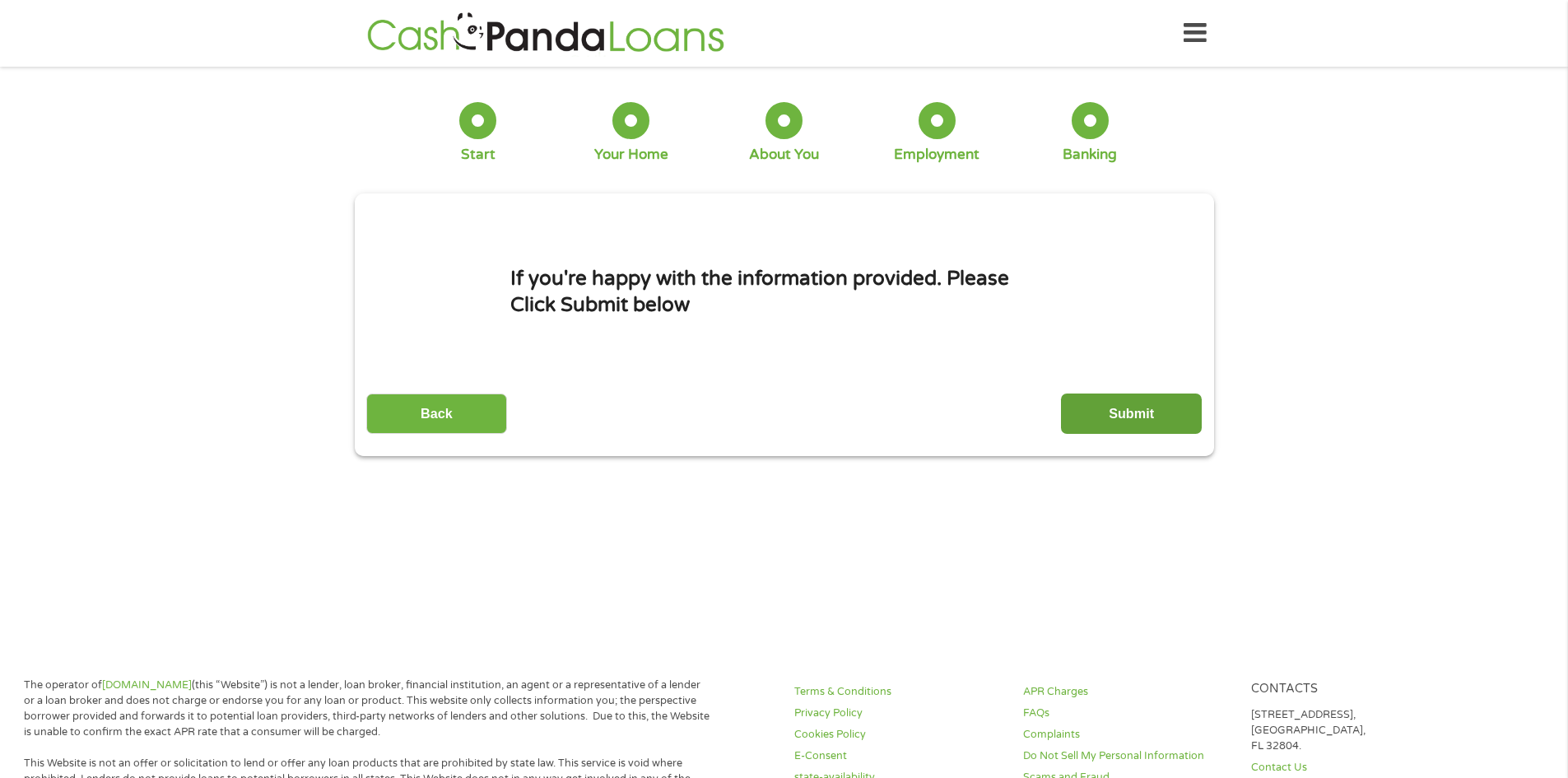
click at [1142, 413] on input "Submit" at bounding box center [1130, 414] width 141 height 41
